Goal: Task Accomplishment & Management: Complete application form

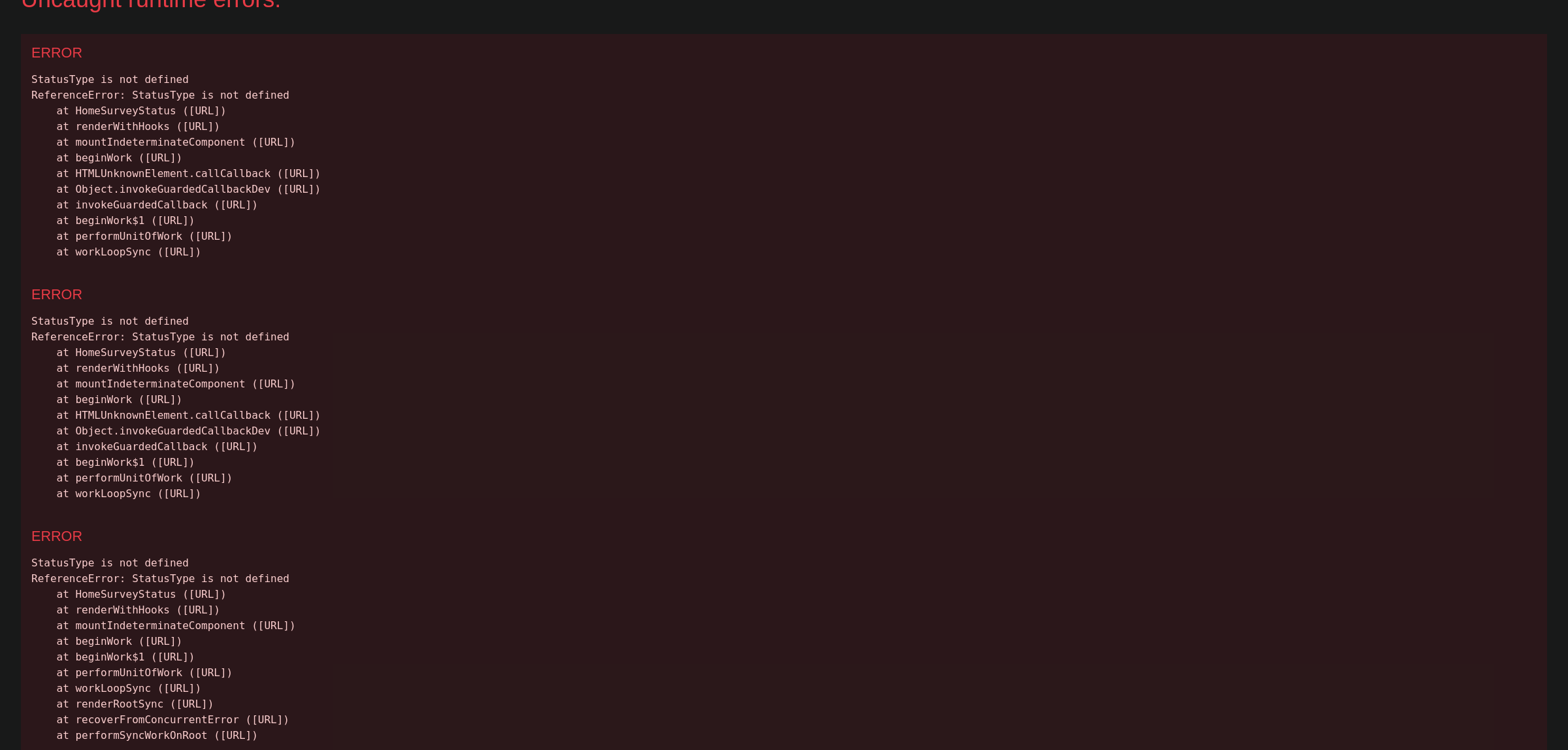
scroll to position [86, 0]
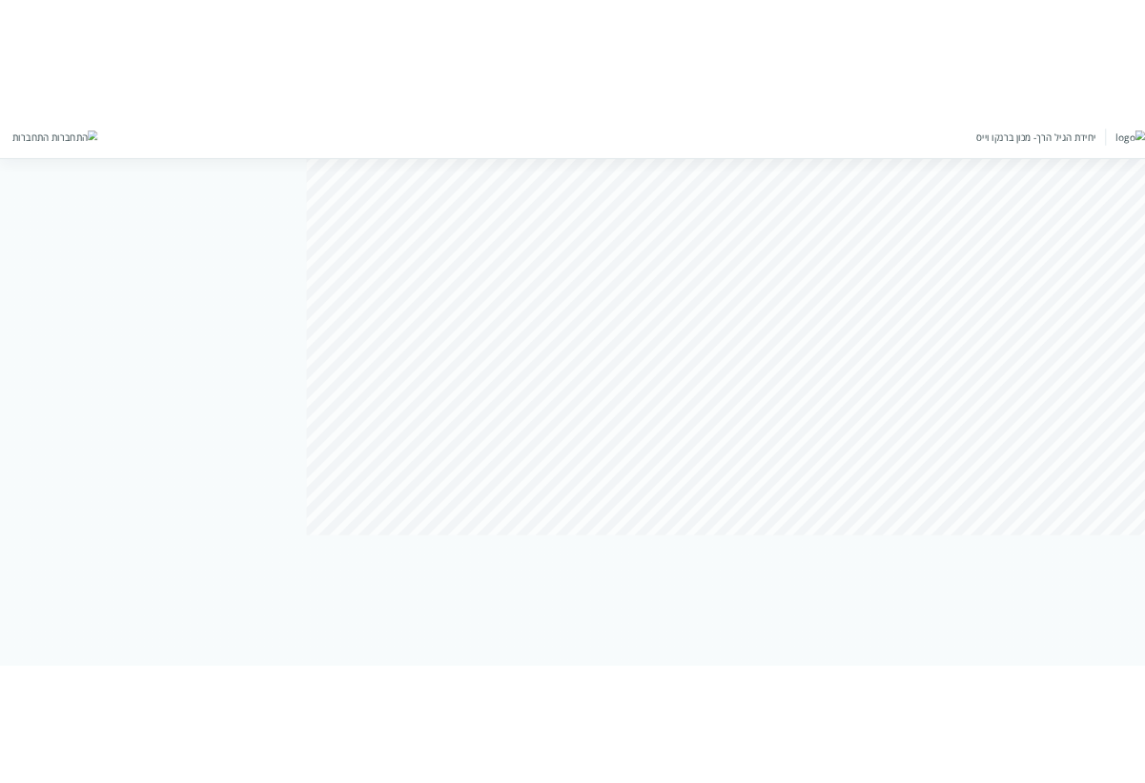
scroll to position [687, 0]
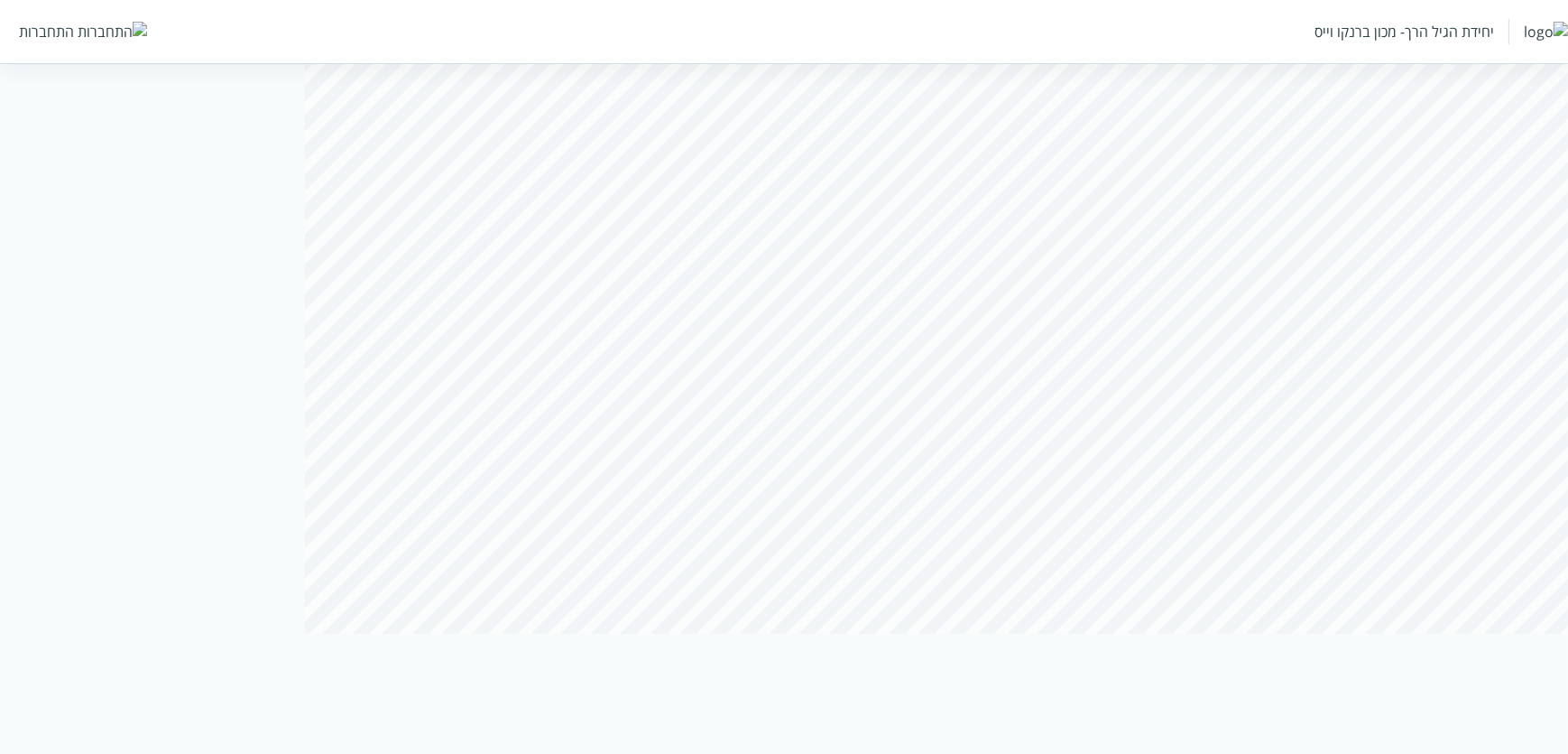
drag, startPoint x: 998, startPoint y: 637, endPoint x: 690, endPoint y: 661, distance: 308.9
click at [690, 661] on html "מולאו מולאו חלקית לא מולאו יחידת הגיל הרך- מכון ברנקו וייס התחברות" at bounding box center [784, 87] width 1568 height 1476
click at [689, 653] on html "מולאו מולאו חלקית לא מולאו יחידת הגיל הרך- מכון ברנקו וייס התחברות" at bounding box center [784, 87] width 1568 height 1476
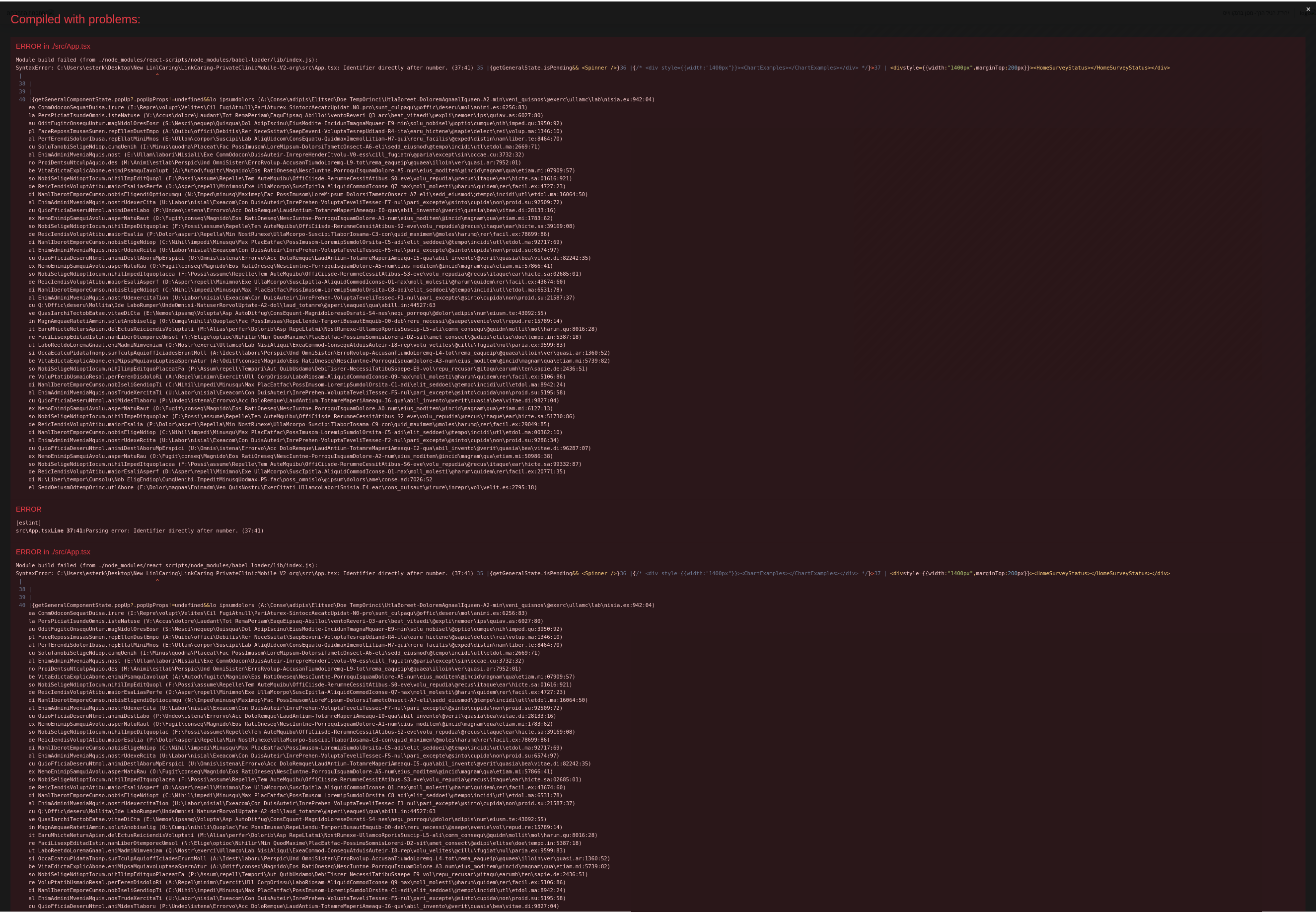
scroll to position [0, 0]
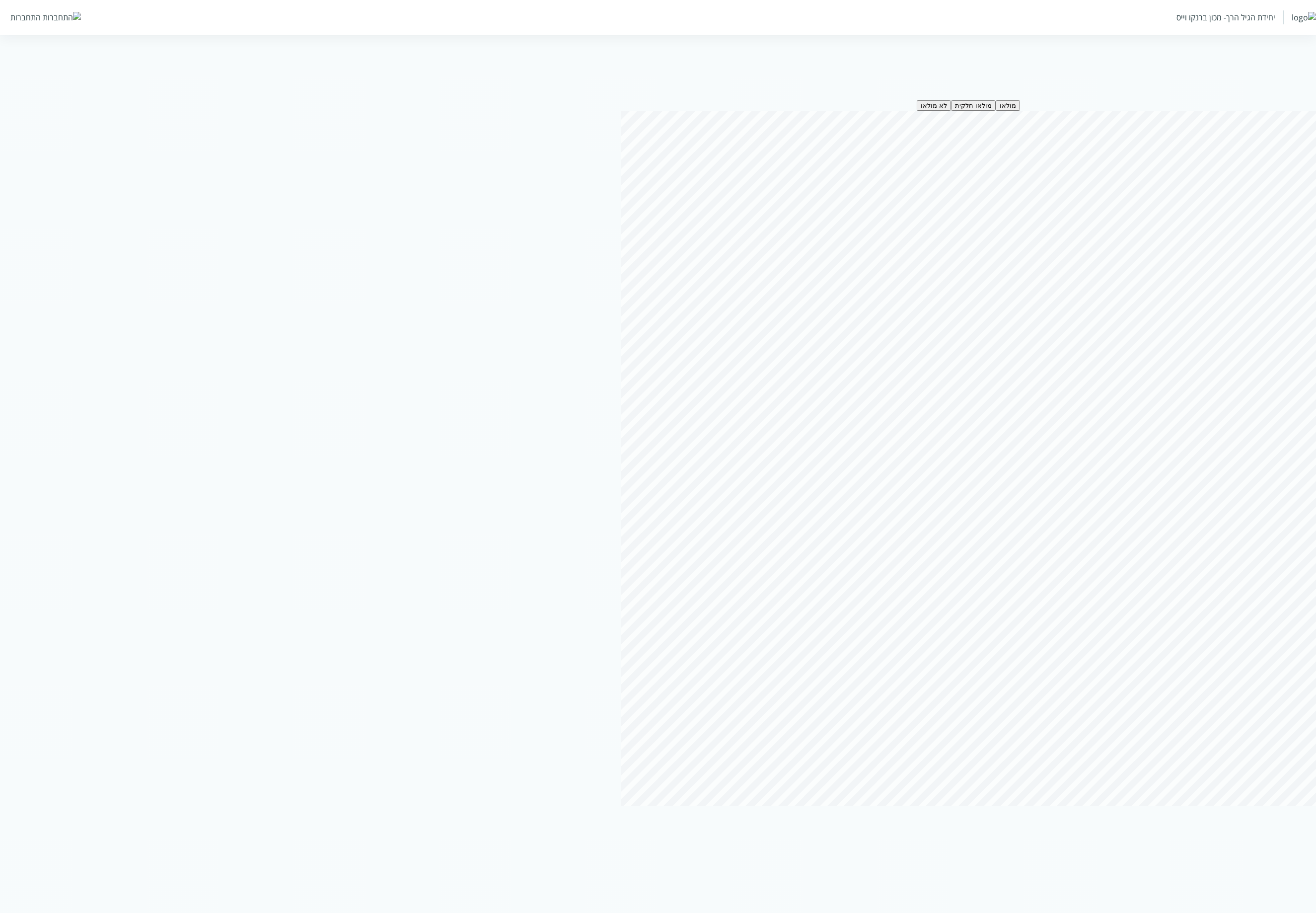
click at [1004, 108] on button "מולאו" at bounding box center [1008, 106] width 24 height 10
click at [976, 108] on button "מולאו חלקית" at bounding box center [973, 106] width 45 height 10
click at [941, 103] on button "לא מולאו" at bounding box center [934, 106] width 34 height 10
drag, startPoint x: 970, startPoint y: 103, endPoint x: 979, endPoint y: 101, distance: 9.2
click at [971, 103] on button "מולאו חלקית" at bounding box center [973, 106] width 45 height 10
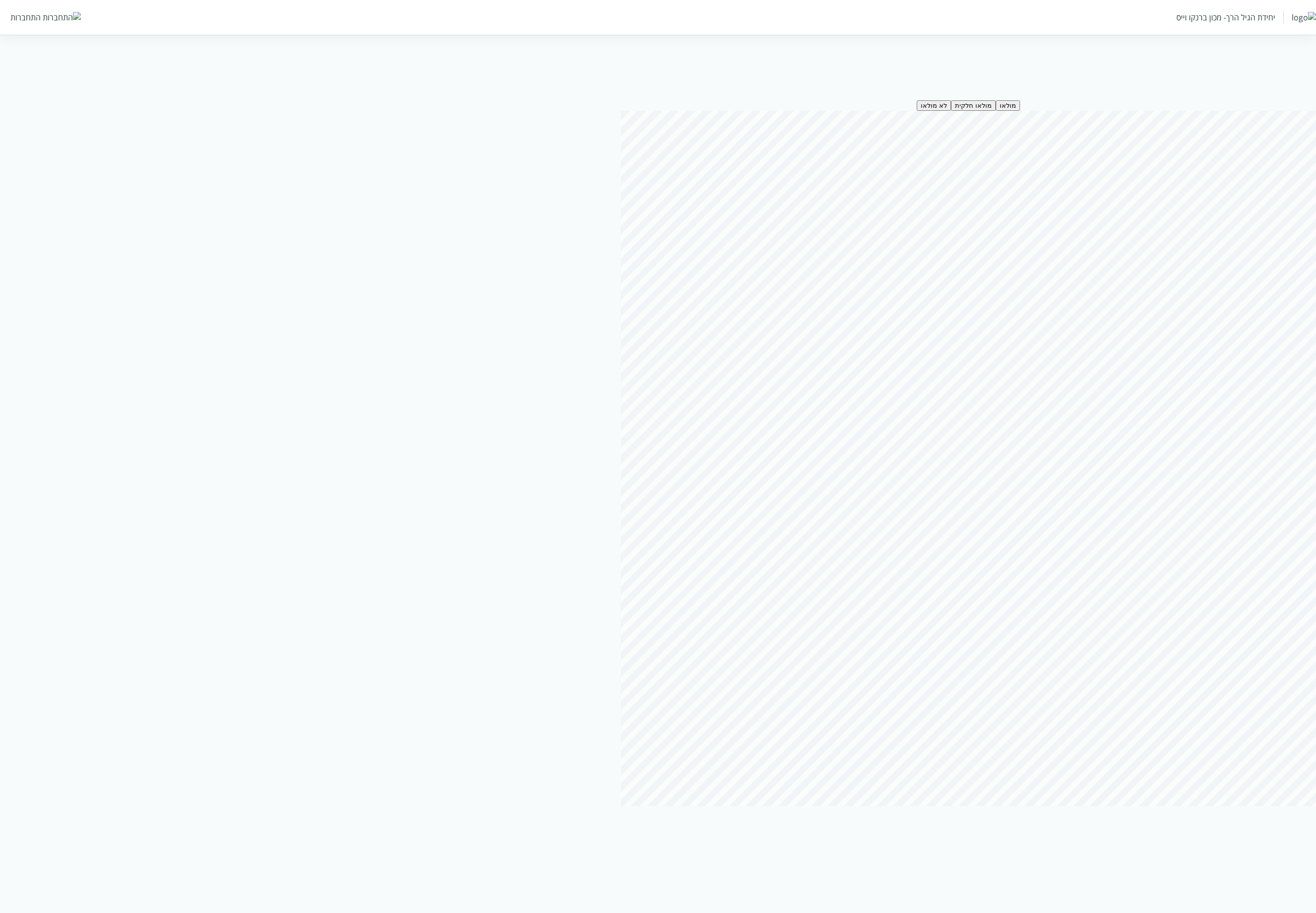
click at [1002, 106] on button "מולאו" at bounding box center [1008, 106] width 24 height 10
click at [973, 104] on button "מולאו חלקית" at bounding box center [973, 106] width 45 height 10
click at [948, 107] on button "לא מולאו" at bounding box center [934, 106] width 34 height 10
click at [965, 107] on button "מולאו חלקית" at bounding box center [973, 106] width 45 height 10
click at [1002, 108] on button "מולאו" at bounding box center [1008, 106] width 24 height 10
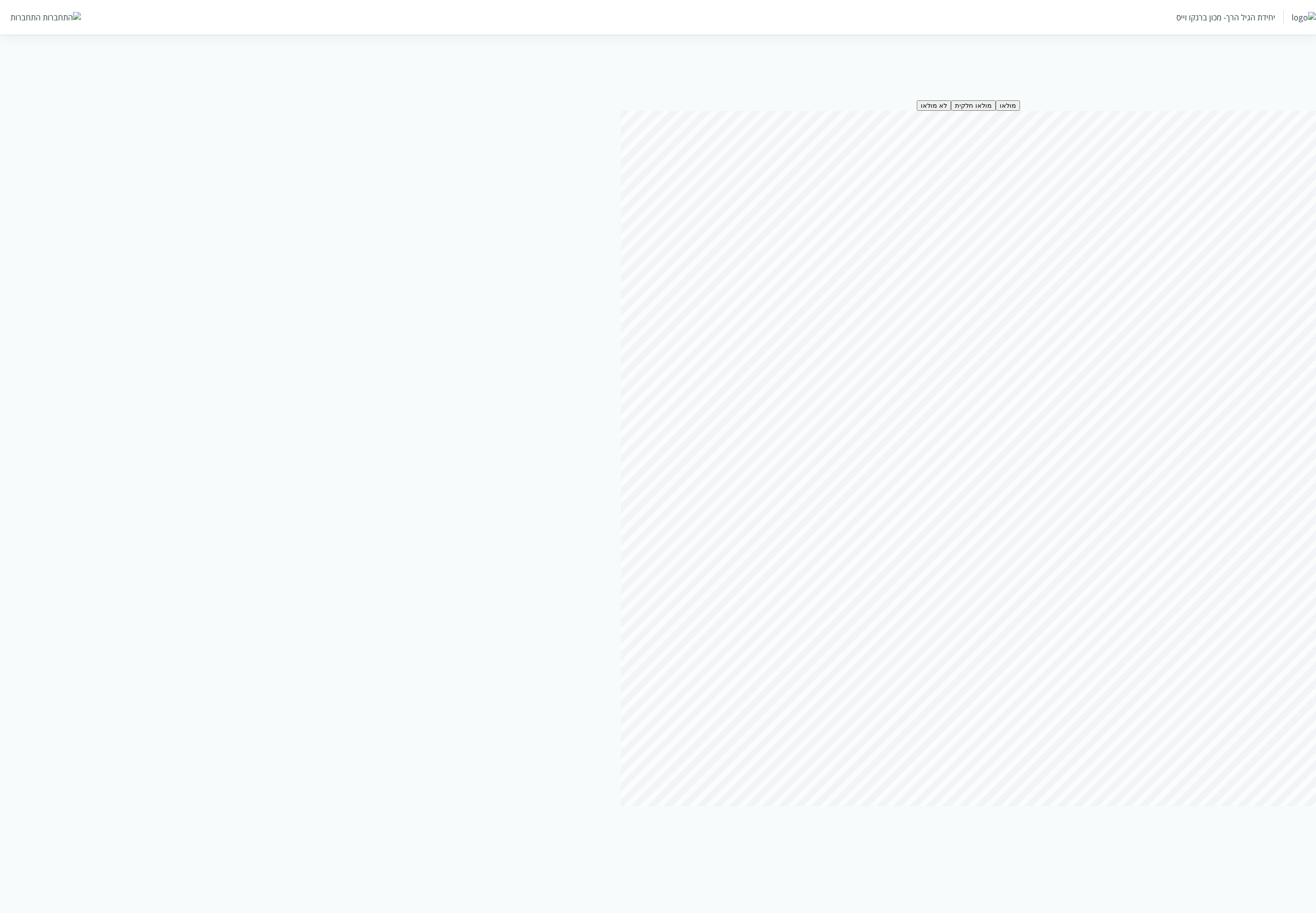
click at [965, 105] on button "מולאו חלקית" at bounding box center [973, 106] width 45 height 10
click at [930, 108] on button "לא מולאו" at bounding box center [934, 106] width 34 height 10
click at [965, 105] on button "מולאו חלקית" at bounding box center [973, 106] width 45 height 10
click at [1002, 103] on button "מולאו" at bounding box center [1008, 106] width 24 height 10
drag, startPoint x: 997, startPoint y: 101, endPoint x: 997, endPoint y: 108, distance: 7.0
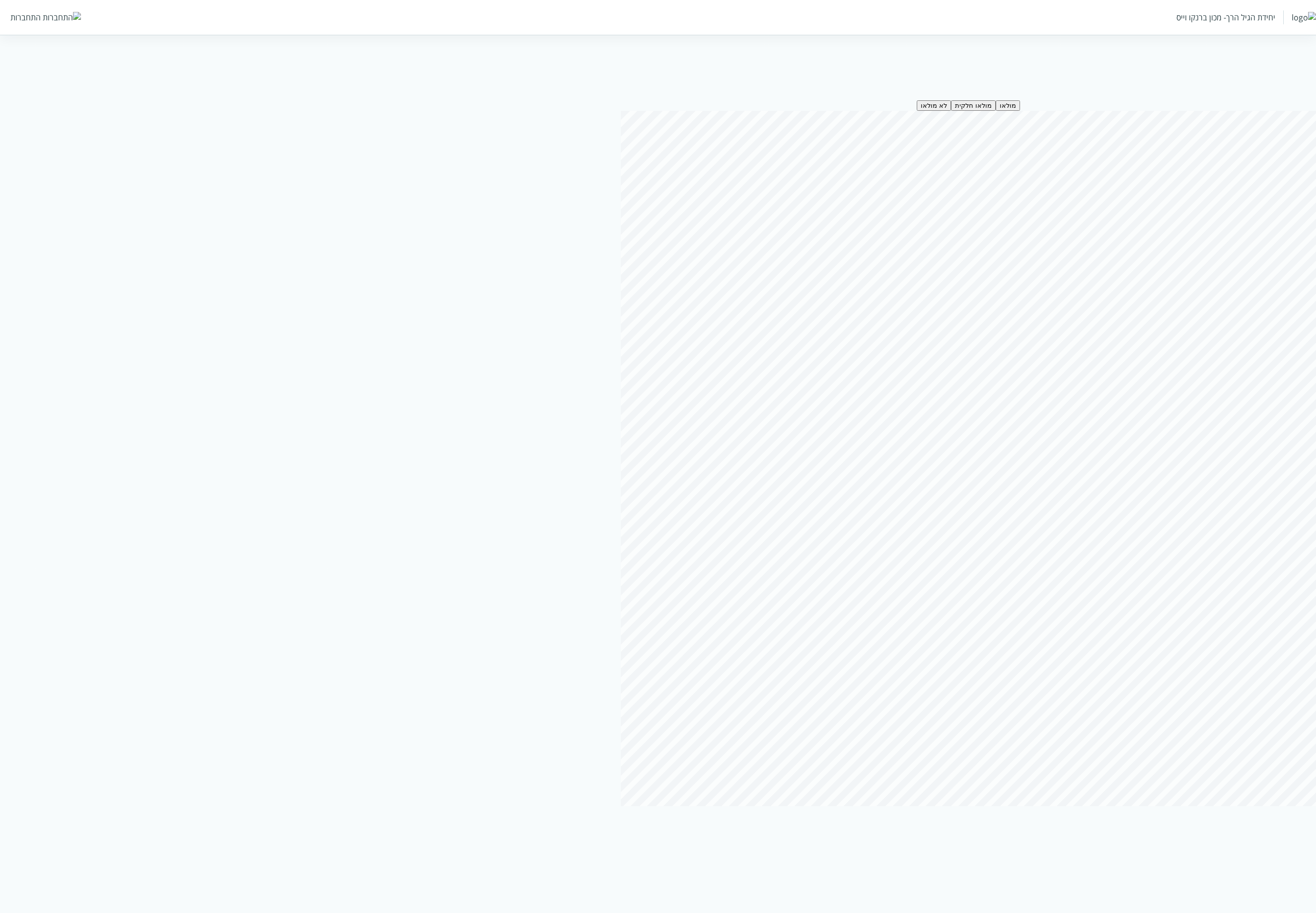
click at [997, 105] on button "מולאו" at bounding box center [1008, 106] width 24 height 10
click at [960, 101] on button "מולאו חלקית" at bounding box center [973, 106] width 45 height 10
click at [924, 103] on button "לא מולאו" at bounding box center [934, 106] width 34 height 10
click at [987, 109] on button "מולאו חלקית" at bounding box center [973, 106] width 45 height 10
click at [1008, 107] on button "מולאו" at bounding box center [1008, 106] width 24 height 10
